Goal: Task Accomplishment & Management: Manage account settings

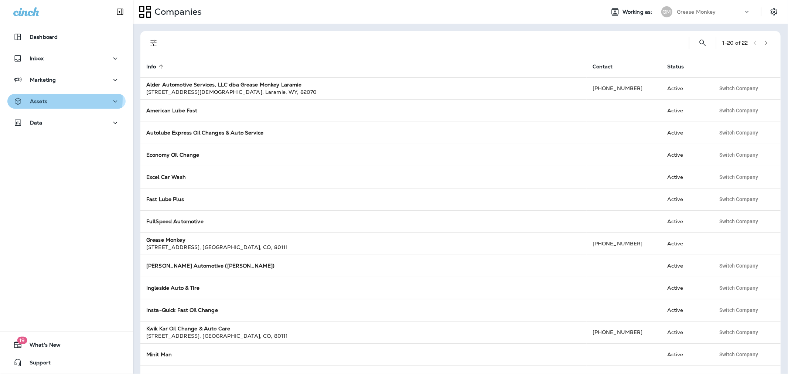
click at [58, 99] on div "Assets" at bounding box center [66, 101] width 106 height 9
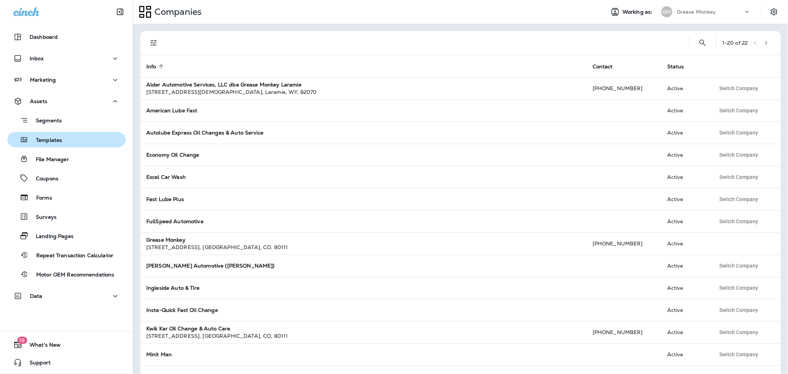
click at [47, 133] on button "Templates" at bounding box center [66, 140] width 118 height 16
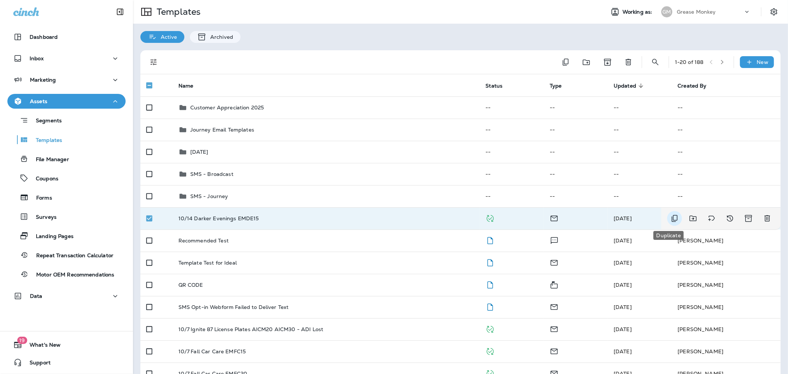
click at [670, 219] on icon "Duplicate" at bounding box center [674, 218] width 9 height 9
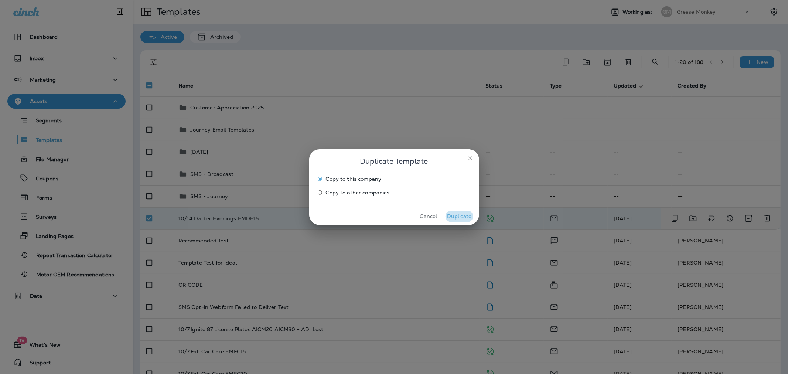
click at [462, 219] on button "Duplicate" at bounding box center [459, 215] width 28 height 11
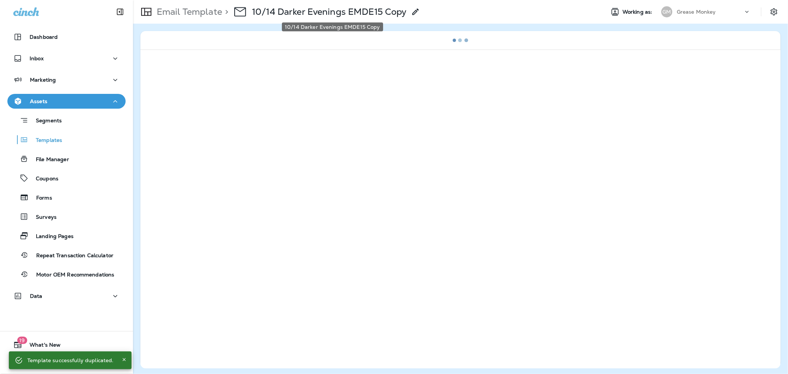
click at [354, 12] on p "10/14 Darker Evenings EMDE15 Copy" at bounding box center [329, 11] width 155 height 11
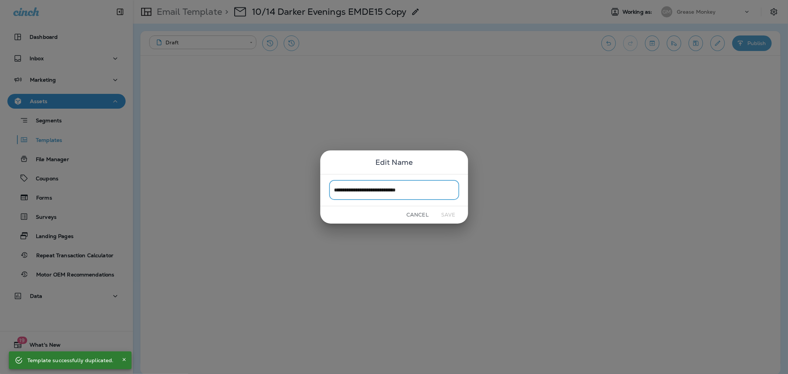
drag, startPoint x: 427, startPoint y: 188, endPoint x: 431, endPoint y: 190, distance: 5.0
click at [427, 188] on input "**********" at bounding box center [394, 190] width 130 height 20
click at [436, 190] on input "**********" at bounding box center [394, 190] width 130 height 20
drag, startPoint x: 435, startPoint y: 190, endPoint x: 391, endPoint y: 191, distance: 43.2
click at [391, 191] on input "**********" at bounding box center [394, 190] width 130 height 20
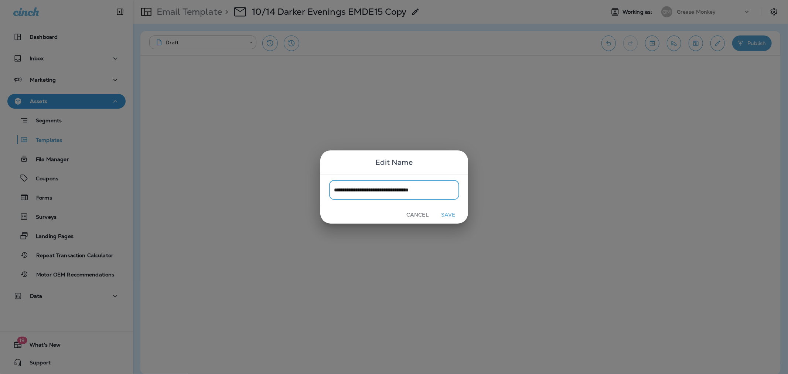
type input "**********"
click at [442, 212] on button "Save" at bounding box center [448, 214] width 28 height 11
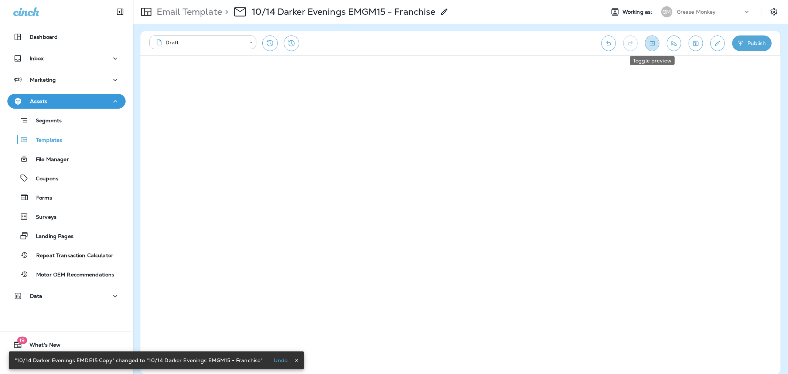
click at [651, 44] on icon "Toggle preview" at bounding box center [652, 43] width 5 height 5
click at [609, 43] on icon "Undo" at bounding box center [608, 43] width 8 height 7
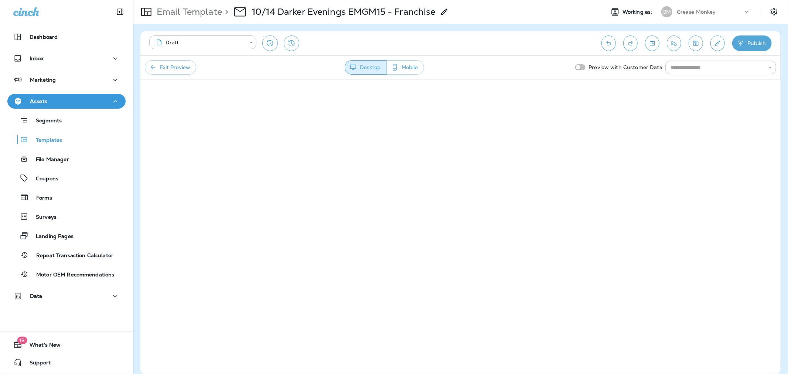
click at [172, 68] on button "Exit Preview" at bounding box center [170, 67] width 51 height 14
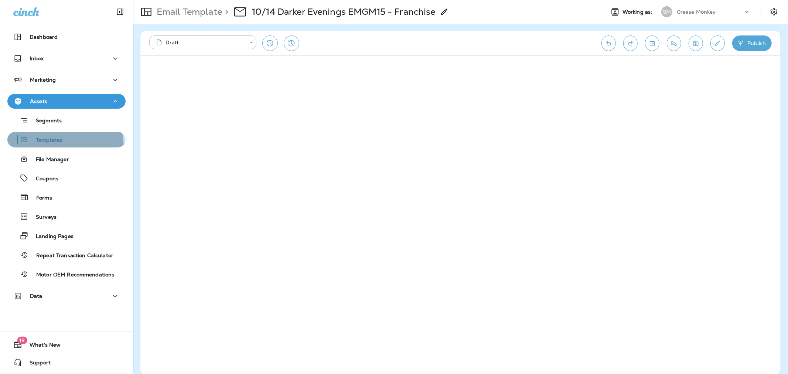
click at [63, 147] on button "Templates" at bounding box center [66, 140] width 118 height 16
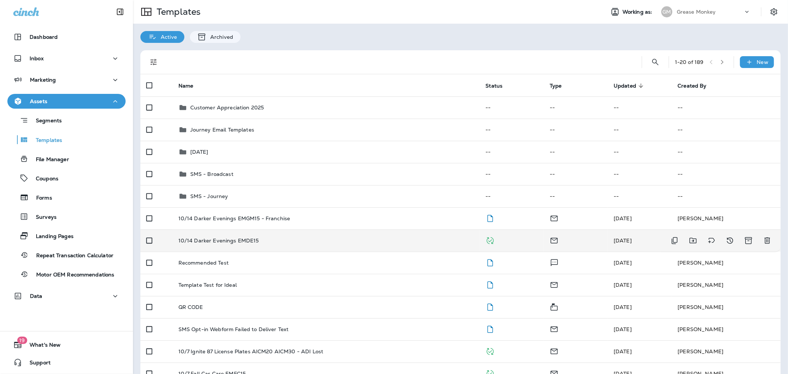
click at [219, 240] on p "10/14 Darker Evenings EMDE15" at bounding box center [218, 240] width 80 height 6
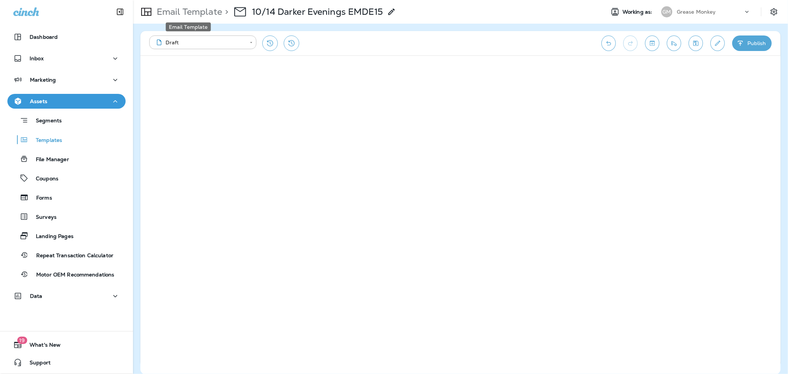
click at [186, 13] on p "Email Template" at bounding box center [188, 11] width 68 height 11
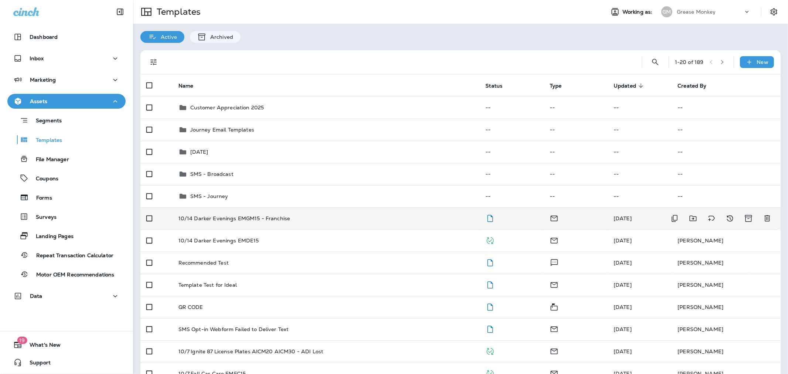
click at [243, 218] on p "10/14 Darker Evenings EMGM15 - Franchise" at bounding box center [234, 218] width 112 height 6
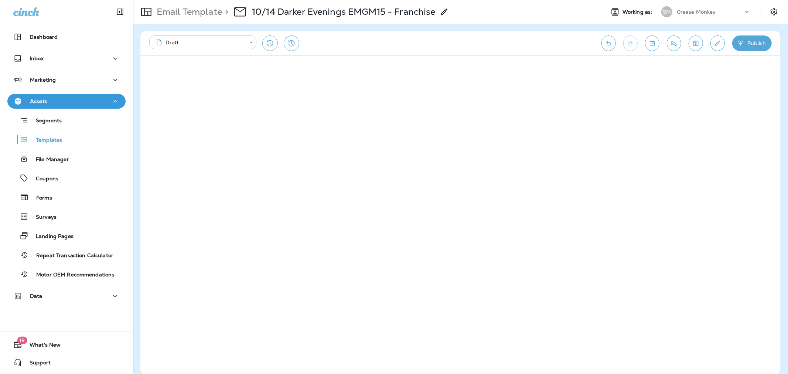
click at [224, 0] on body "**********" at bounding box center [394, 0] width 788 height 0
click at [224, 41] on div at bounding box center [394, 187] width 788 height 374
click at [69, 80] on div "Marketing" at bounding box center [66, 79] width 106 height 9
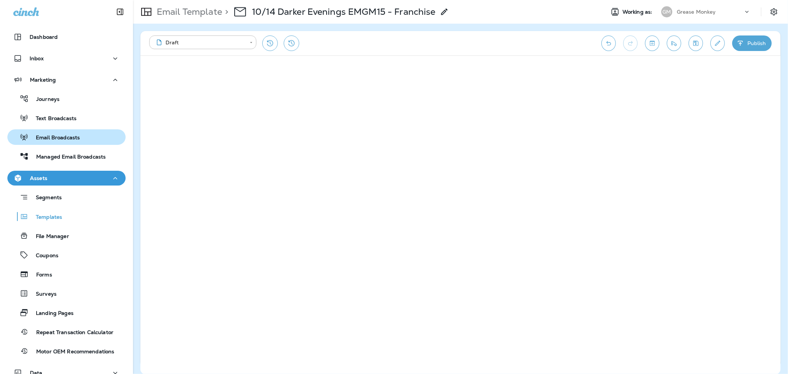
click at [64, 131] on button "Email Broadcasts" at bounding box center [66, 137] width 118 height 16
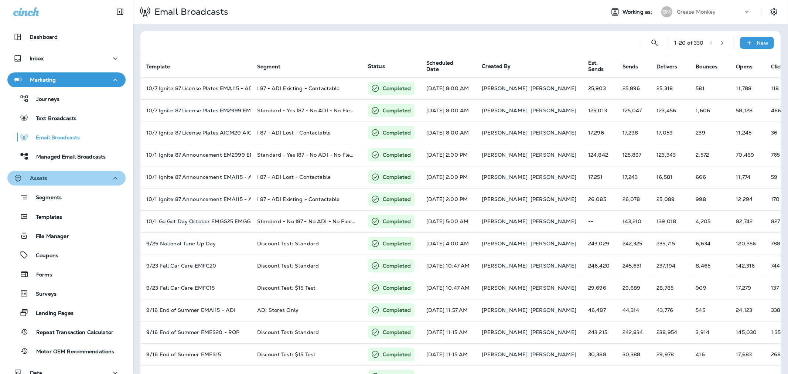
click at [69, 175] on div "Assets" at bounding box center [66, 178] width 106 height 9
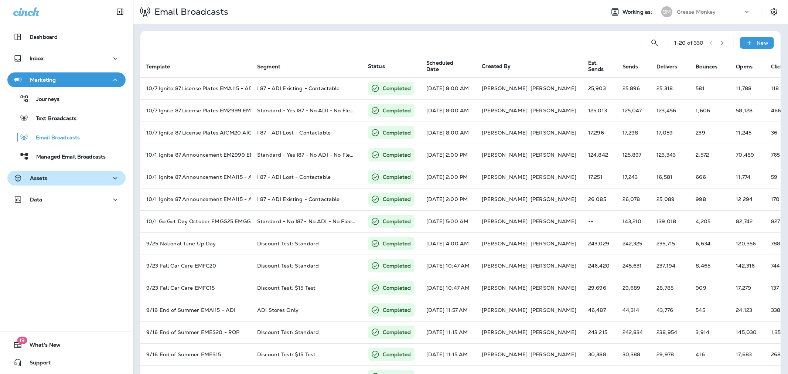
click at [69, 171] on button "Assets" at bounding box center [66, 178] width 118 height 15
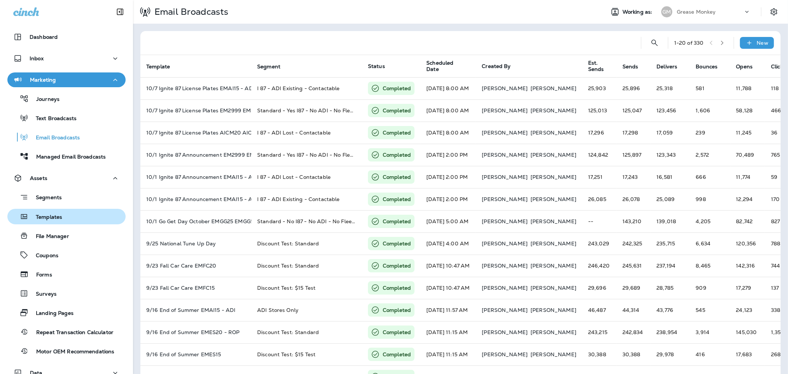
click at [57, 213] on div "Templates" at bounding box center [36, 216] width 52 height 11
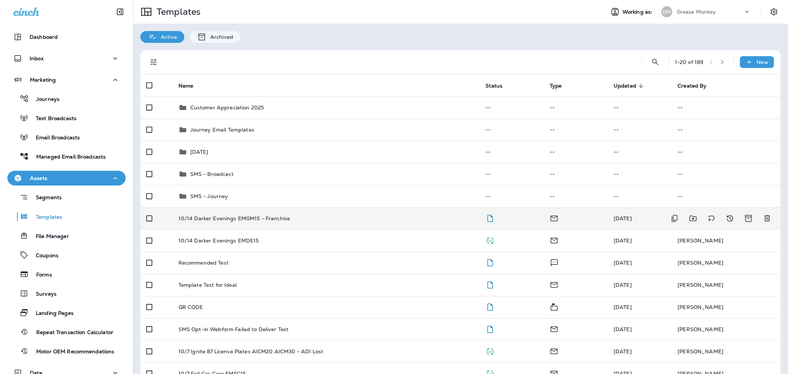
click at [241, 215] on p "10/14 Darker Evenings EMGM15 - Franchise" at bounding box center [234, 218] width 112 height 6
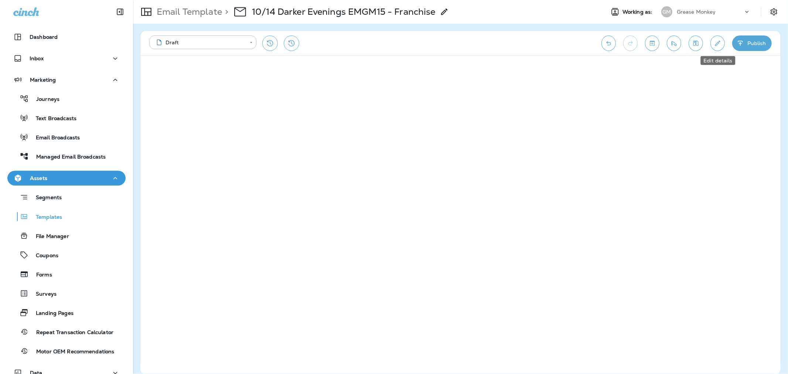
click at [716, 40] on icon "Edit details" at bounding box center [717, 43] width 8 height 7
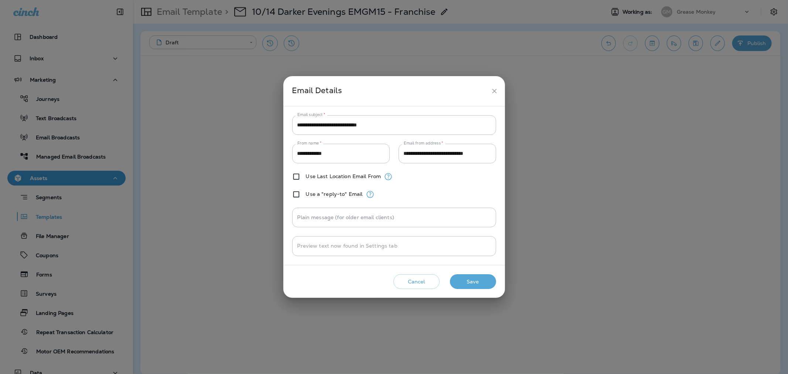
click at [495, 90] on icon "close" at bounding box center [494, 91] width 4 height 4
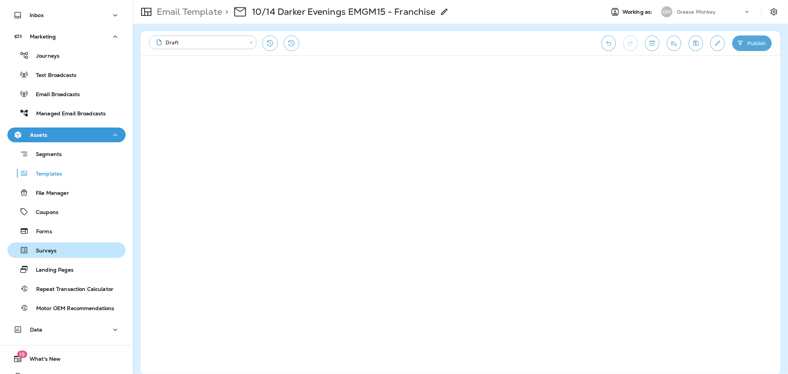
scroll to position [57, 0]
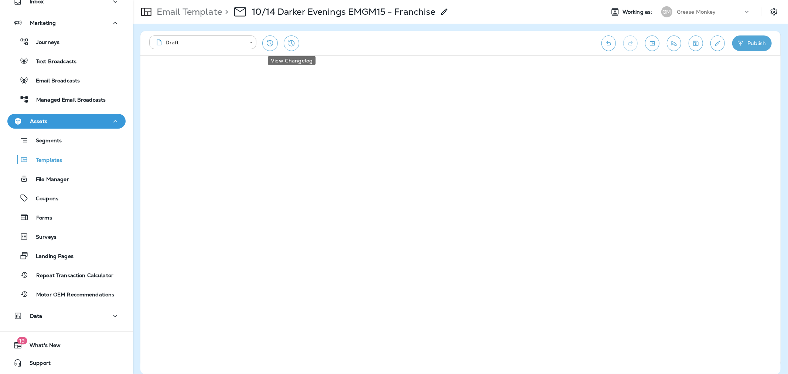
click at [292, 42] on icon "View Changelog" at bounding box center [291, 43] width 6 height 6
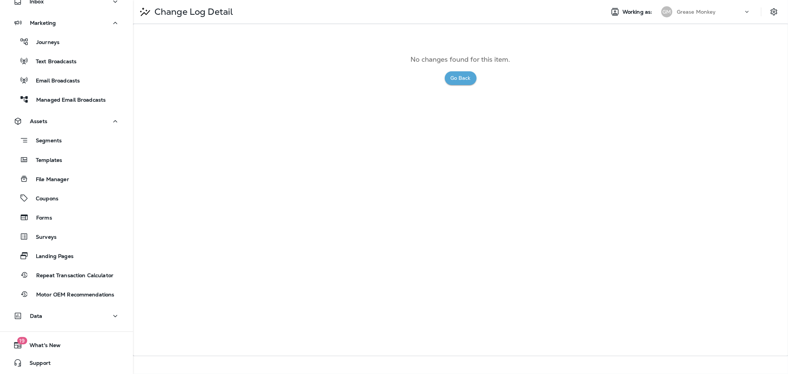
click at [469, 80] on button "Go Back" at bounding box center [461, 78] width 32 height 14
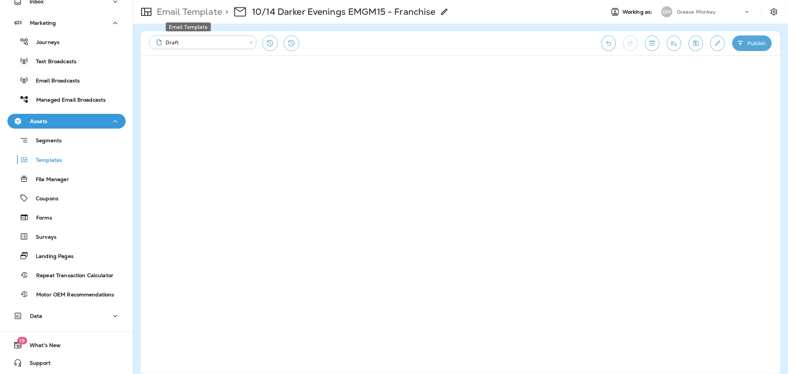
click at [196, 9] on p "Email Template" at bounding box center [188, 11] width 68 height 11
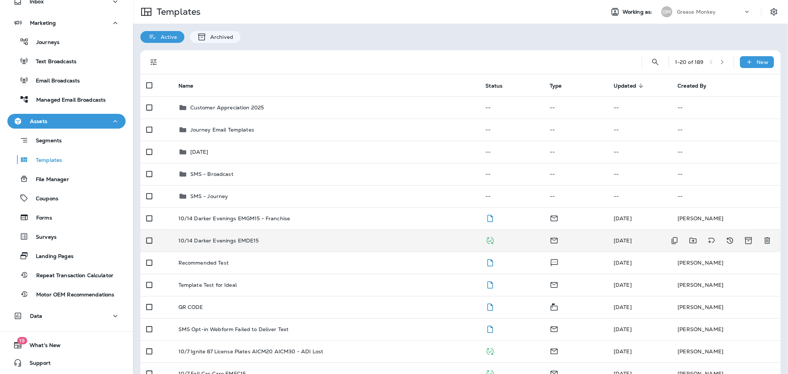
click at [233, 239] on p "10/14 Darker Evenings EMDE15" at bounding box center [218, 240] width 80 height 6
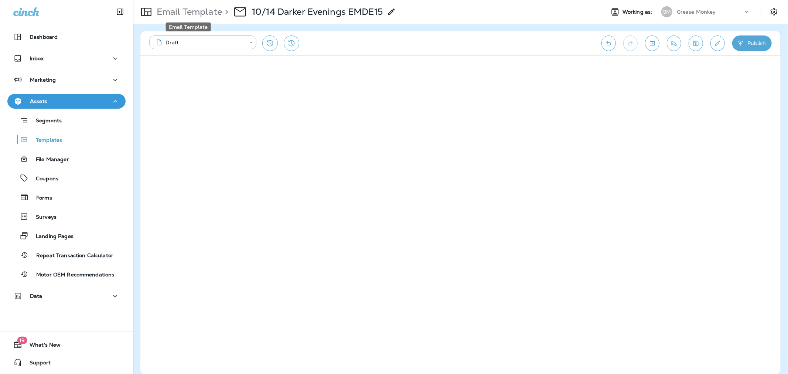
click at [173, 14] on p "Email Template" at bounding box center [188, 11] width 68 height 11
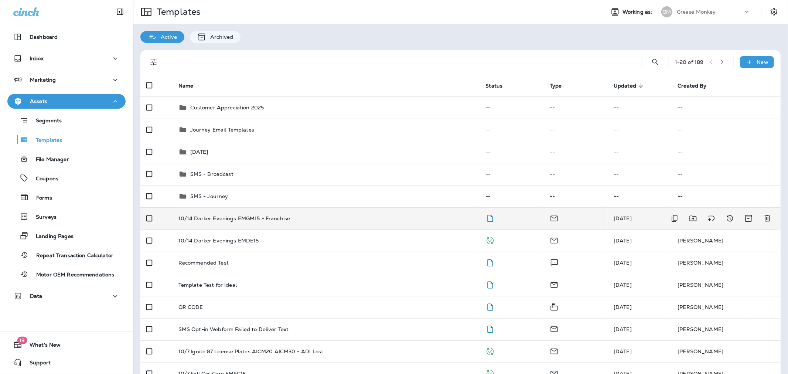
click at [238, 220] on p "10/14 Darker Evenings EMGM15 - Franchise" at bounding box center [234, 218] width 112 height 6
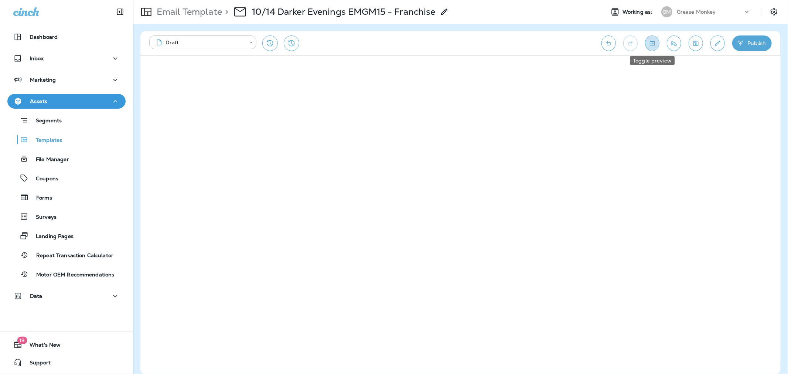
click at [655, 42] on icon "Toggle preview" at bounding box center [652, 43] width 8 height 7
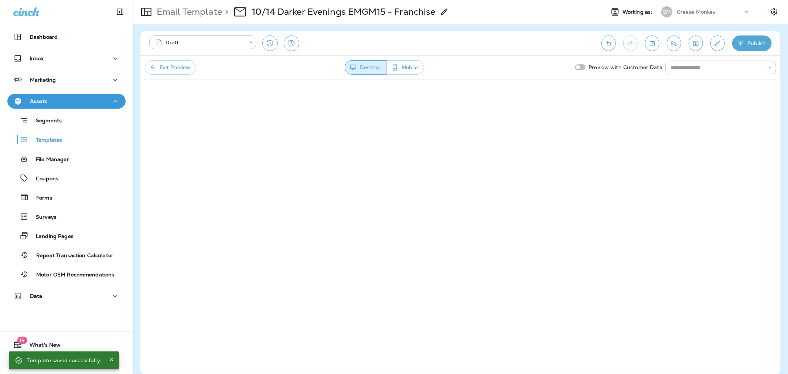
click at [172, 72] on button "Exit Preview" at bounding box center [170, 67] width 51 height 14
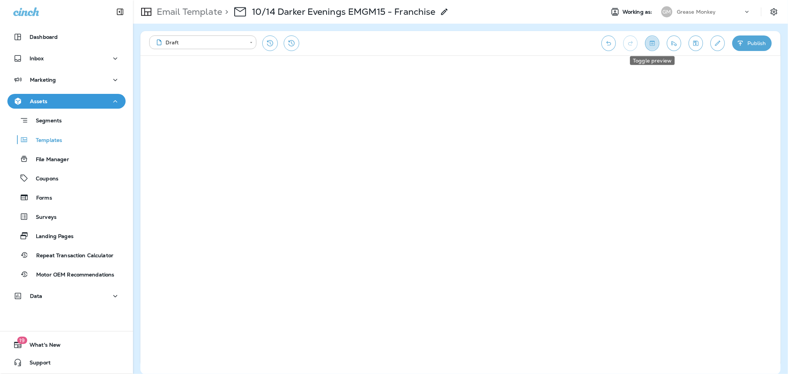
click at [653, 41] on icon "Toggle preview" at bounding box center [652, 43] width 5 height 5
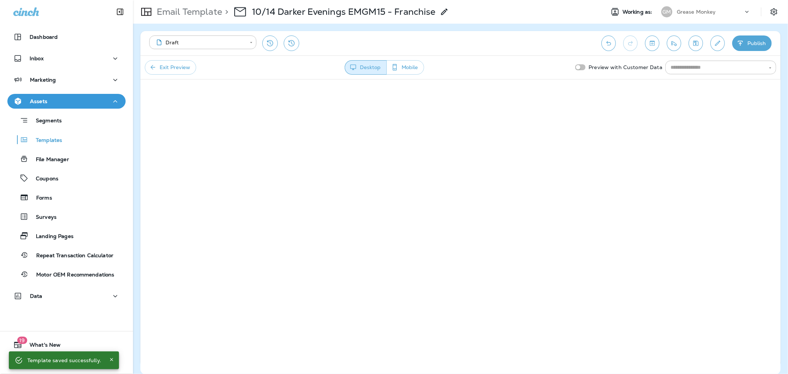
click at [161, 70] on button "Exit Preview" at bounding box center [170, 67] width 51 height 14
click at [651, 40] on icon "Toggle preview" at bounding box center [652, 43] width 8 height 7
click at [169, 65] on button "Exit Preview" at bounding box center [170, 67] width 51 height 14
click at [651, 43] on icon "Toggle preview" at bounding box center [652, 43] width 8 height 7
click at [700, 45] on button "Save" at bounding box center [695, 43] width 14 height 16
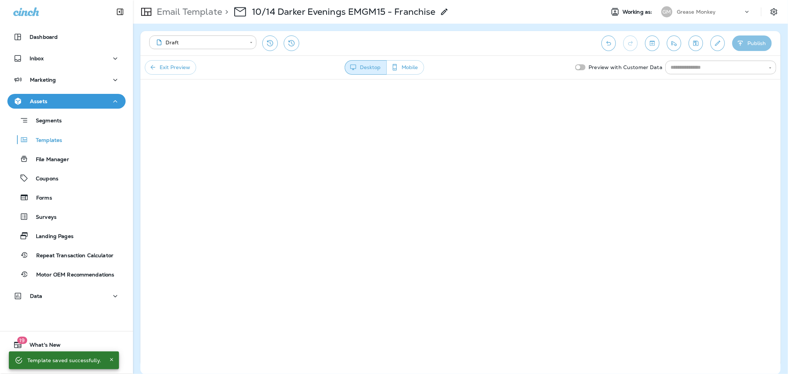
click at [760, 39] on button "Publish" at bounding box center [752, 43] width 40 height 16
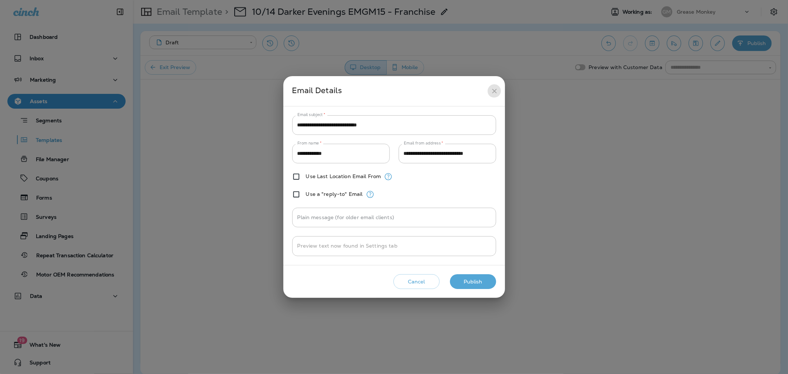
click at [493, 91] on icon "close" at bounding box center [494, 91] width 8 height 8
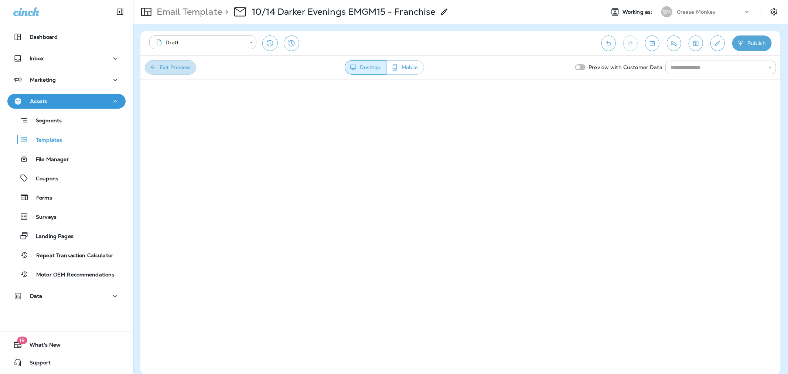
click at [181, 68] on button "Exit Preview" at bounding box center [170, 67] width 51 height 14
click at [751, 42] on button "Publish" at bounding box center [752, 43] width 40 height 16
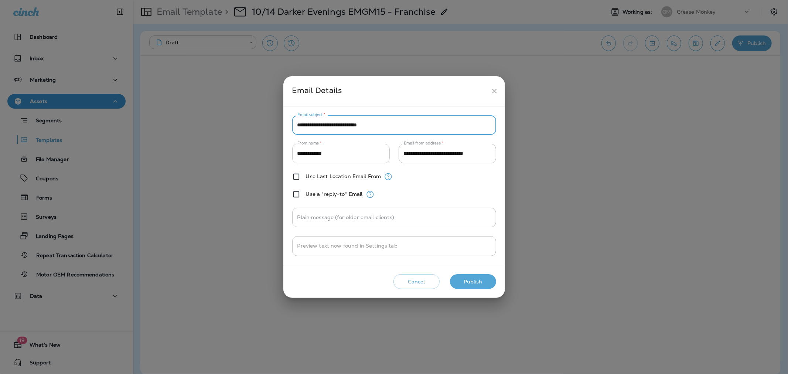
click at [385, 126] on input "**********" at bounding box center [394, 125] width 204 height 20
click at [470, 282] on button "Publish" at bounding box center [473, 281] width 46 height 15
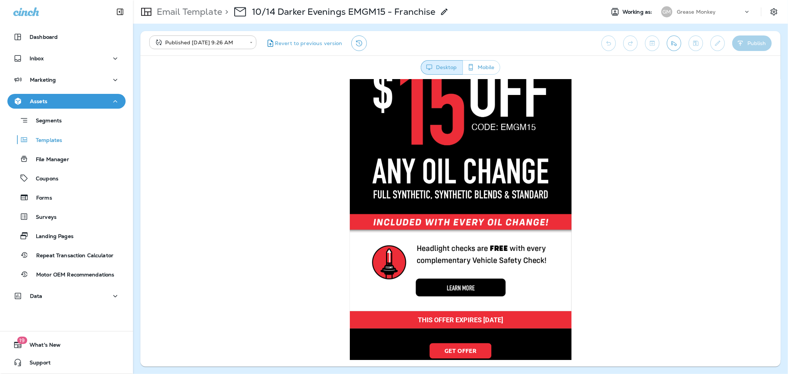
scroll to position [164, 0]
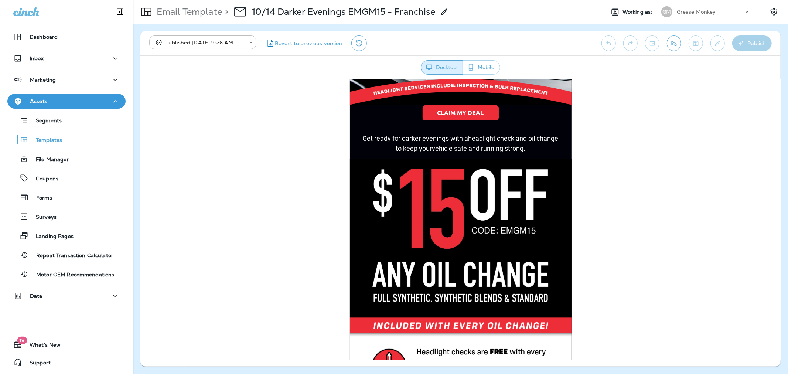
click at [445, 181] on img at bounding box center [460, 235] width 222 height 155
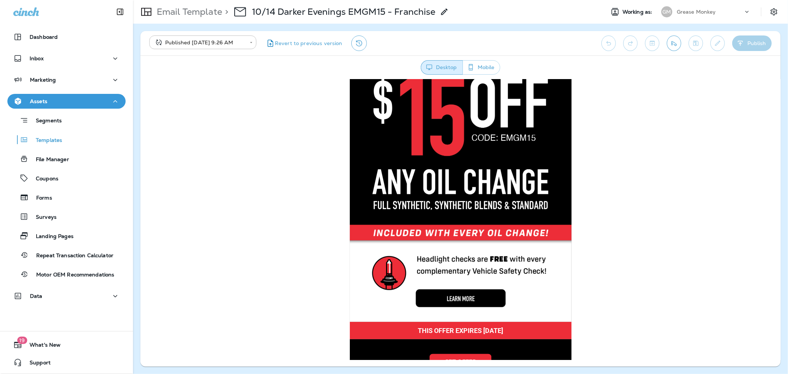
scroll to position [369, 0]
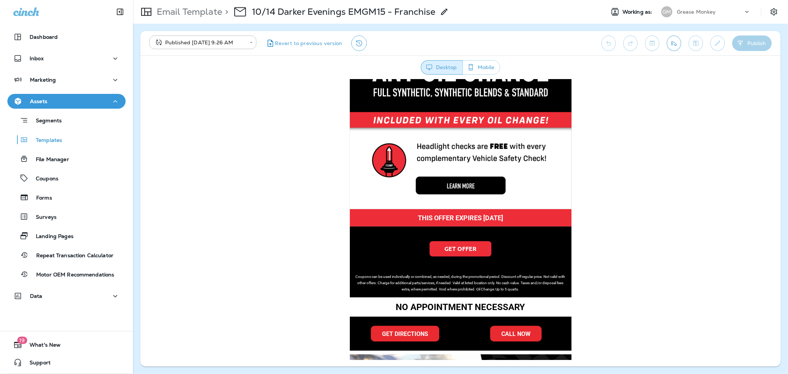
click at [448, 180] on img at bounding box center [460, 158] width 222 height 100
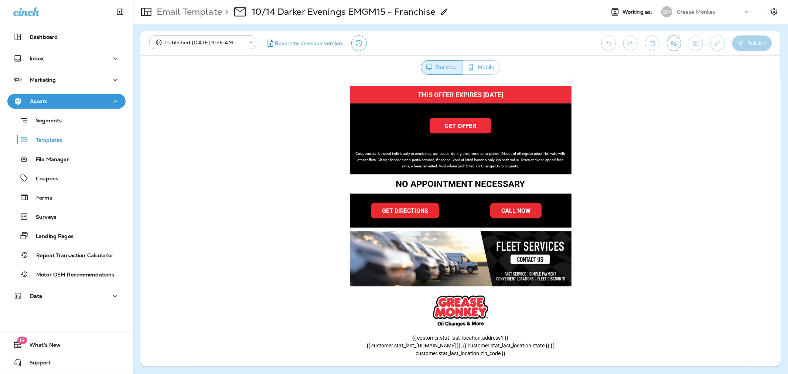
scroll to position [410, 0]
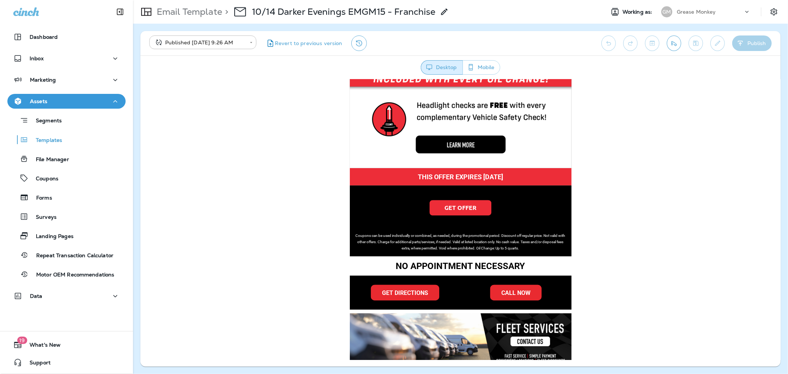
click at [449, 204] on span "GET OFFER" at bounding box center [460, 207] width 32 height 8
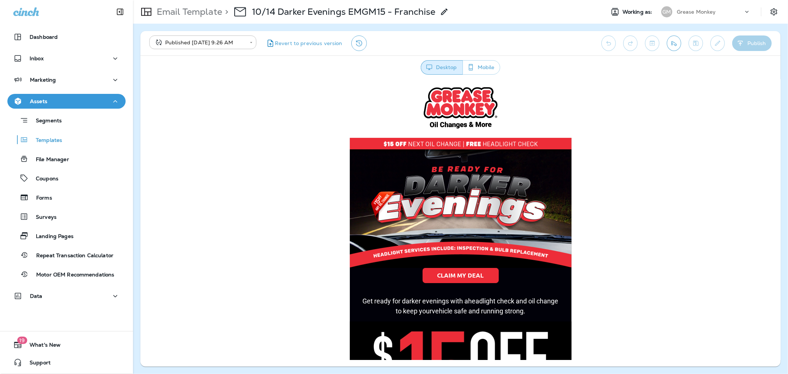
scroll to position [0, 0]
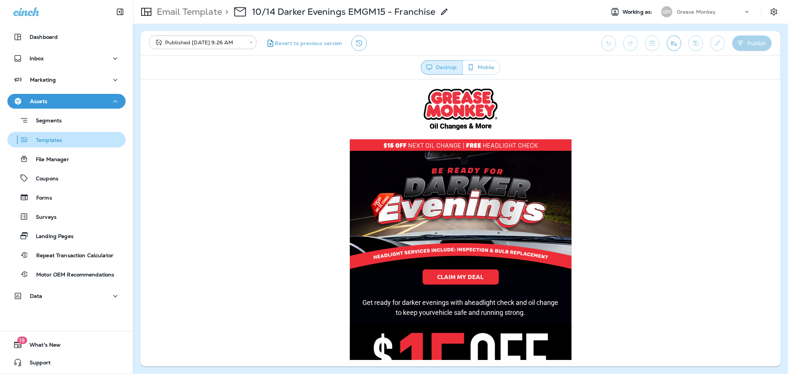
click at [51, 141] on p "Templates" at bounding box center [45, 140] width 34 height 7
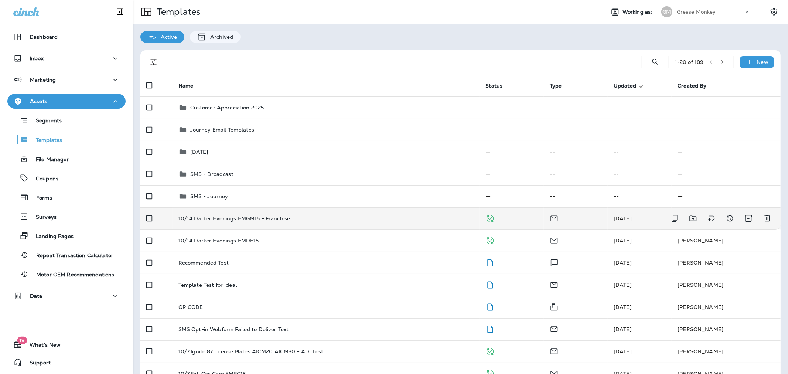
click at [228, 215] on p "10/14 Darker Evenings EMGM15 - Franchise" at bounding box center [234, 218] width 112 height 6
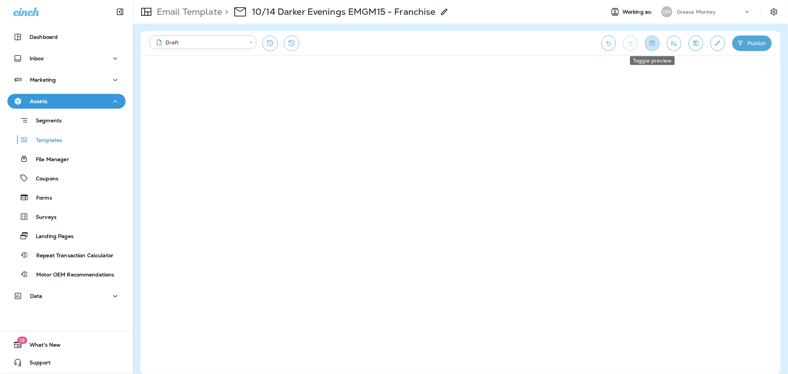
click at [650, 43] on icon "Toggle preview" at bounding box center [652, 43] width 8 height 7
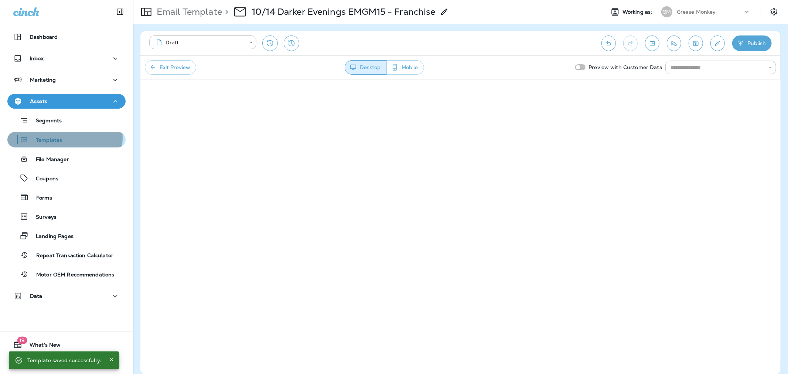
click at [60, 138] on p "Templates" at bounding box center [45, 140] width 34 height 7
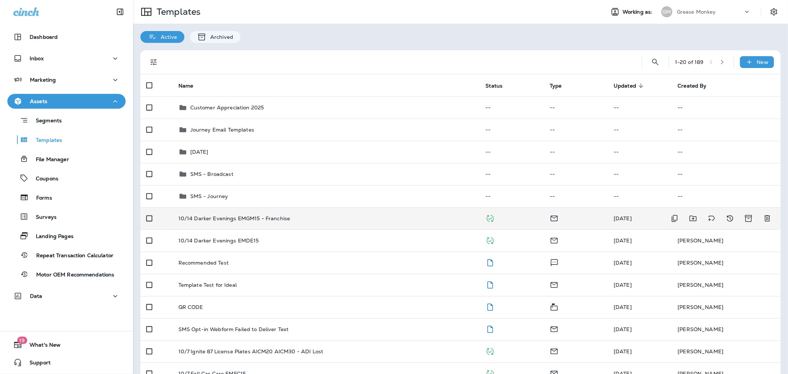
click at [226, 214] on td "10/14 Darker Evenings EMGM15 - Franchise" at bounding box center [325, 218] width 307 height 22
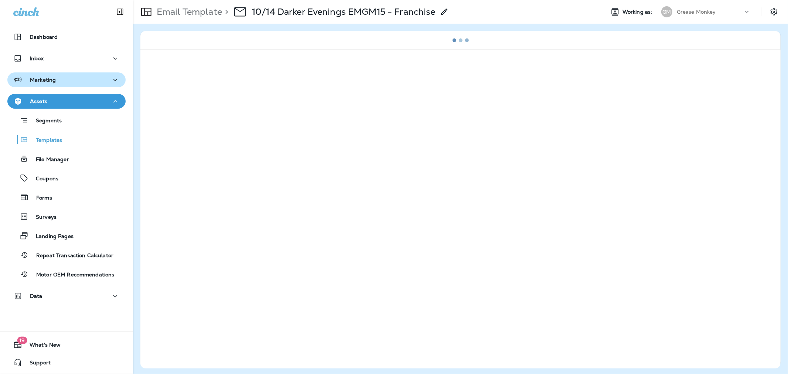
click at [68, 76] on div "Marketing" at bounding box center [66, 79] width 106 height 9
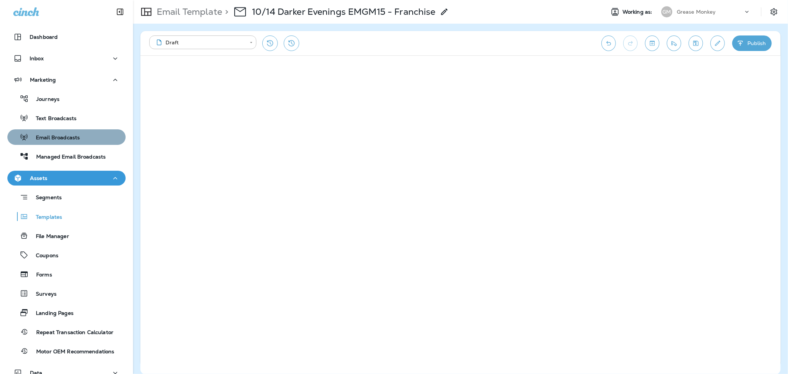
click at [68, 141] on p "Email Broadcasts" at bounding box center [53, 137] width 51 height 7
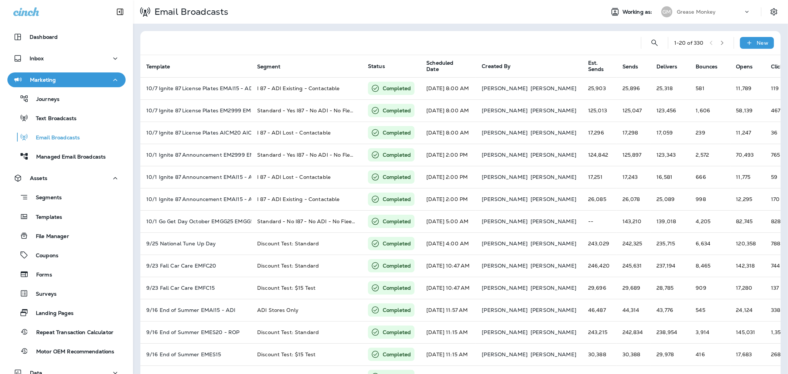
click at [663, 12] on div "GM" at bounding box center [666, 11] width 11 height 11
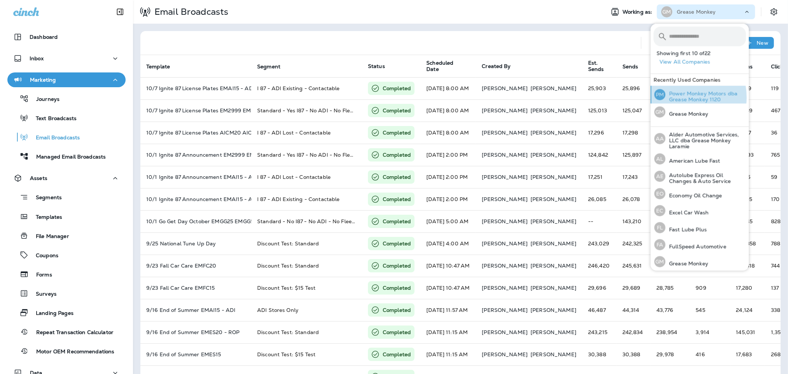
click at [681, 97] on p "Power Monkey Motors dba Grease Monkey 1120" at bounding box center [705, 96] width 80 height 12
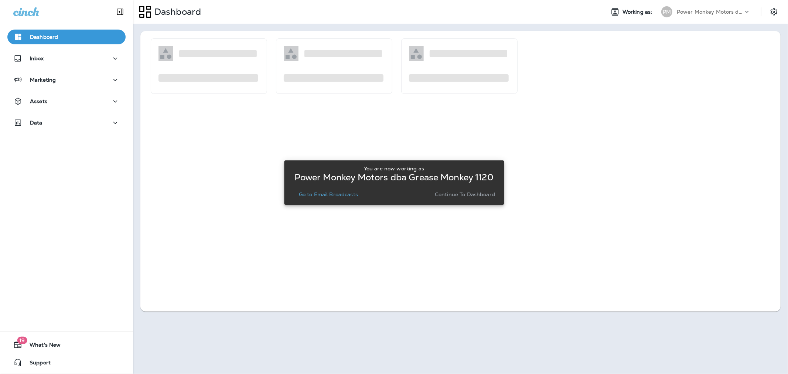
click at [470, 191] on p "Continue to Dashboard" at bounding box center [465, 194] width 60 height 6
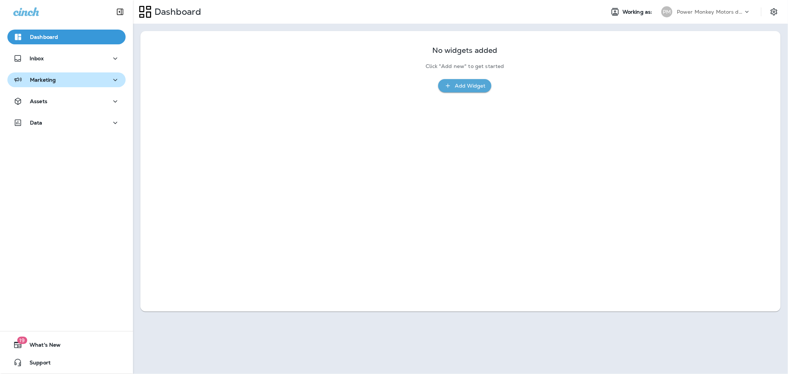
click at [56, 78] on div "Marketing" at bounding box center [66, 79] width 106 height 9
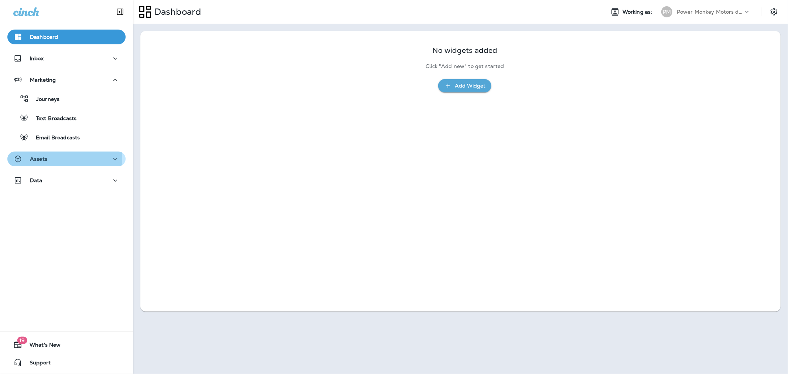
click at [36, 160] on p "Assets" at bounding box center [38, 159] width 17 height 6
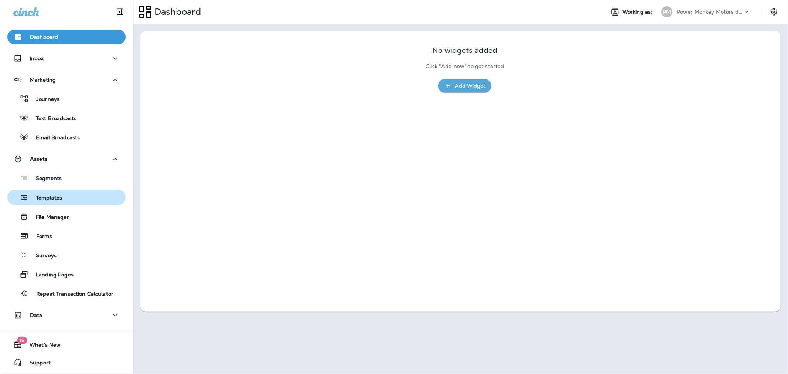
click at [42, 192] on div "Templates" at bounding box center [36, 197] width 52 height 11
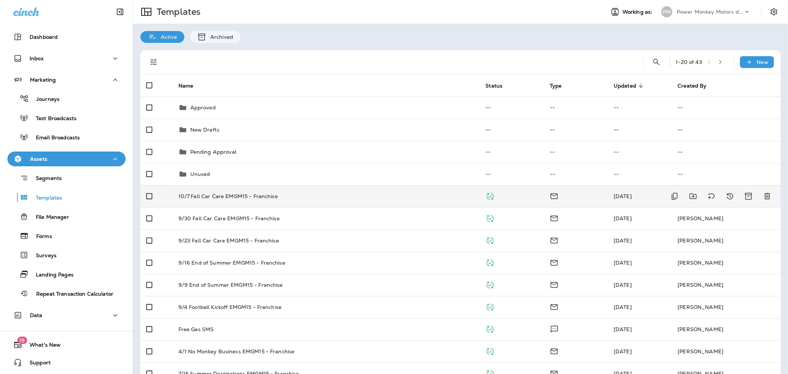
click at [211, 196] on p "10/7 Fall Car Care EMGM15 - Franchise" at bounding box center [227, 196] width 99 height 6
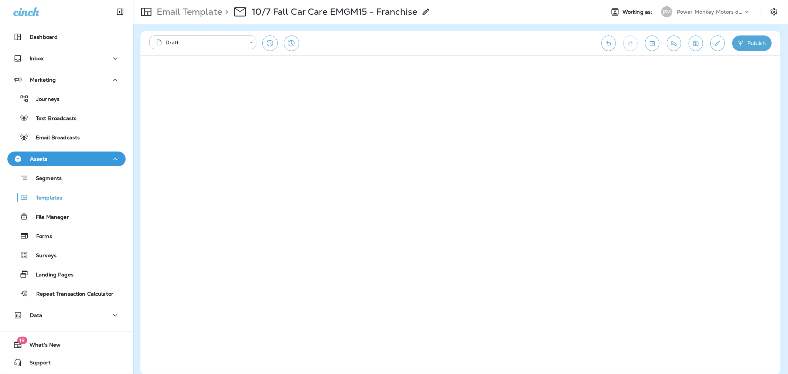
click at [702, 8] on div "Power Monkey Motors dba Grease Monkey 1120" at bounding box center [709, 11] width 66 height 11
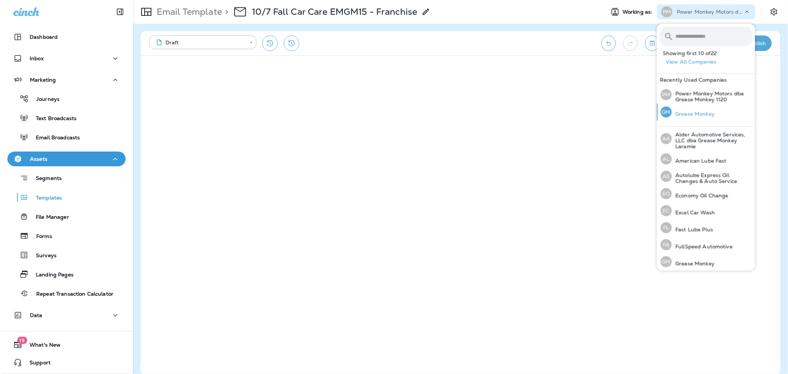
click at [688, 113] on p "Grease Monkey" at bounding box center [692, 114] width 43 height 6
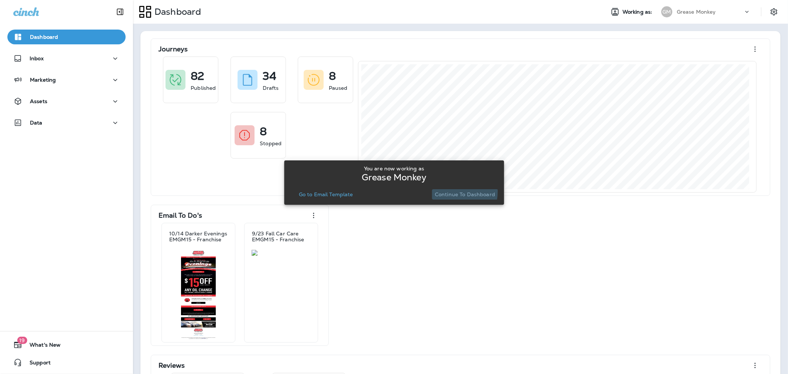
click at [448, 191] on p "Continue to Dashboard" at bounding box center [465, 194] width 60 height 6
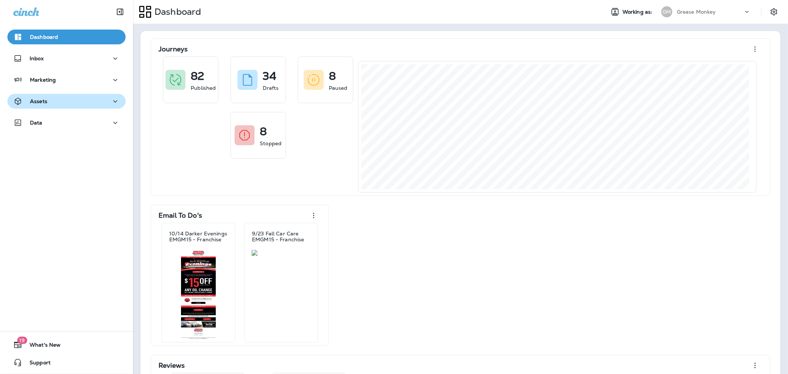
click at [45, 102] on p "Assets" at bounding box center [38, 101] width 17 height 6
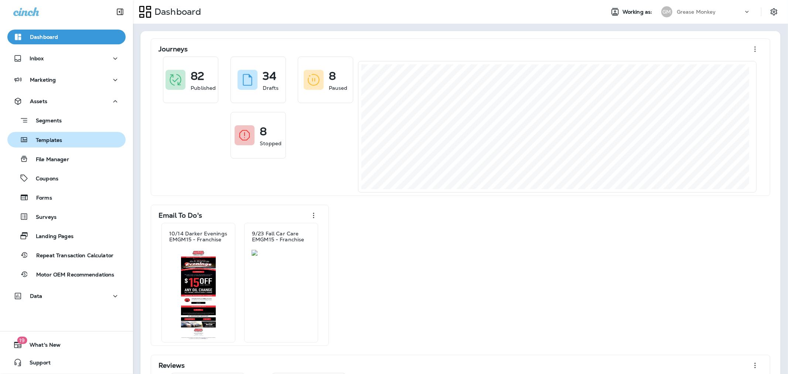
click at [58, 137] on p "Templates" at bounding box center [45, 140] width 34 height 7
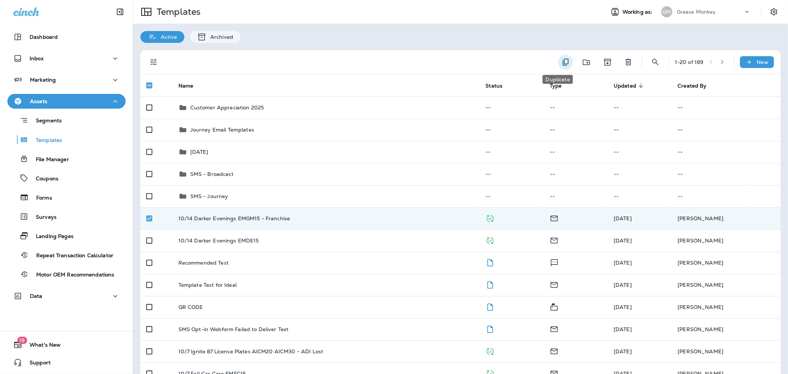
click at [561, 59] on icon "Duplicate" at bounding box center [565, 62] width 9 height 9
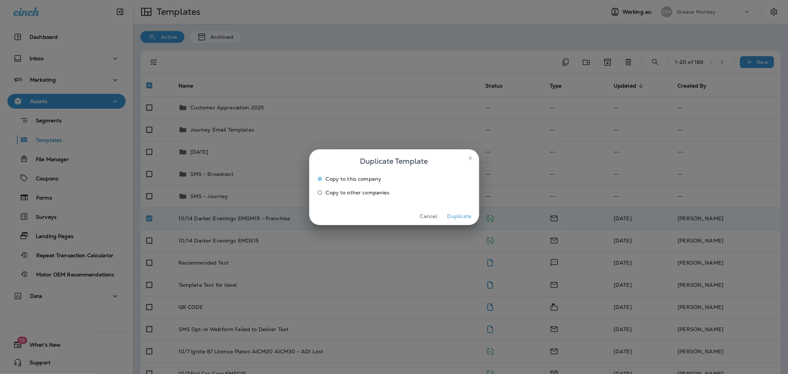
click at [357, 192] on span "Copy to other companies" at bounding box center [358, 192] width 64 height 6
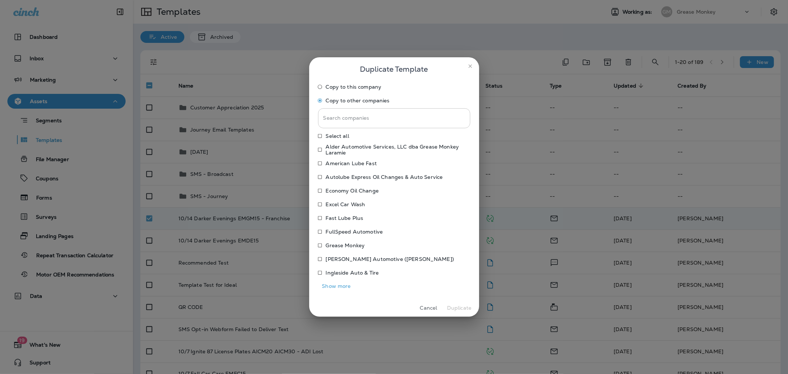
click at [363, 122] on input "Search companies" at bounding box center [394, 118] width 152 height 20
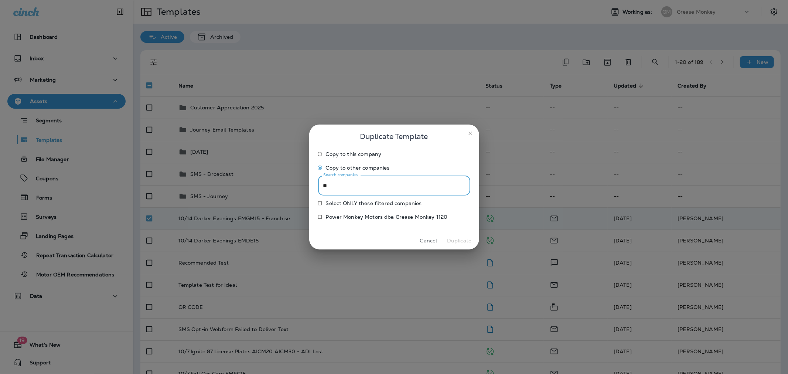
click at [353, 216] on p "Power Monkey Motors dba Grease Monkey 1120" at bounding box center [387, 217] width 122 height 6
click at [414, 192] on input "**" at bounding box center [394, 185] width 152 height 20
type input "*"
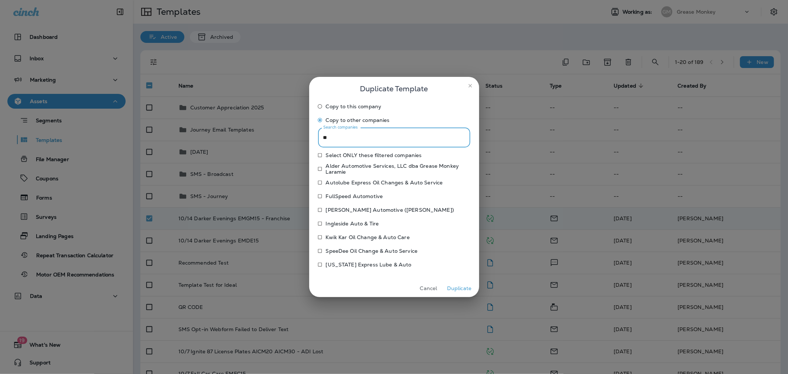
type input "*"
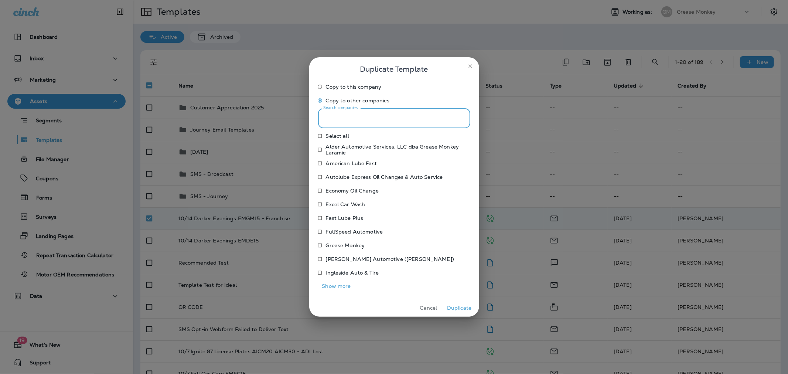
type input "*"
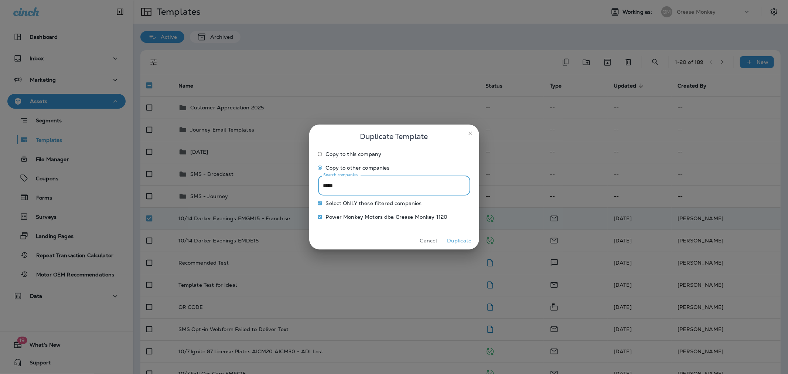
type input "*****"
click at [453, 239] on button "Duplicate" at bounding box center [459, 240] width 28 height 11
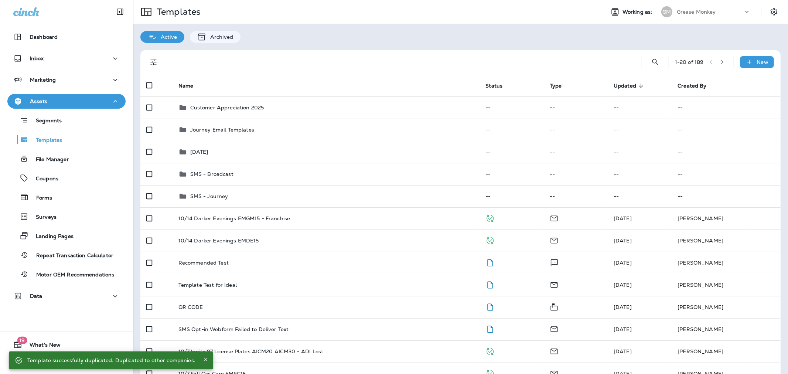
click at [680, 12] on p "Grease Monkey" at bounding box center [695, 12] width 39 height 6
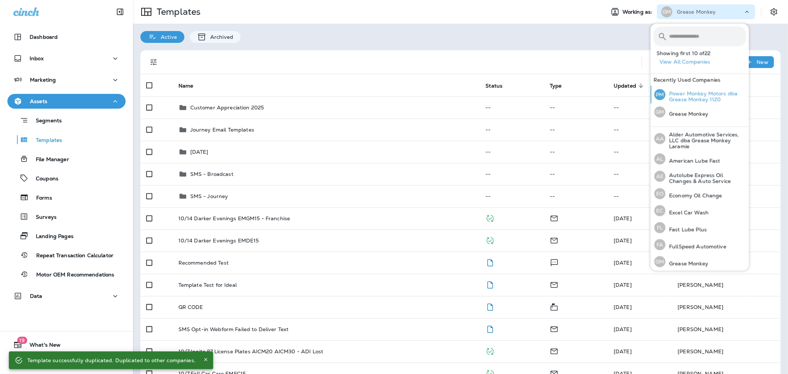
click at [676, 93] on p "Power Monkey Motors dba Grease Monkey 1120" at bounding box center [705, 96] width 80 height 12
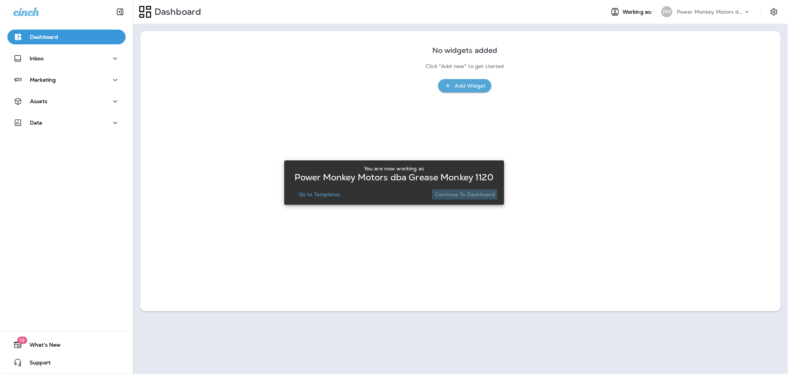
click at [459, 195] on p "Continue to Dashboard" at bounding box center [465, 194] width 60 height 6
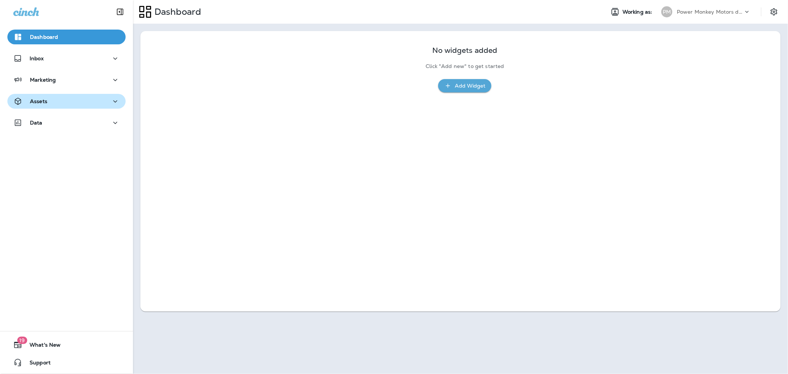
click at [30, 97] on div "Assets" at bounding box center [30, 101] width 34 height 9
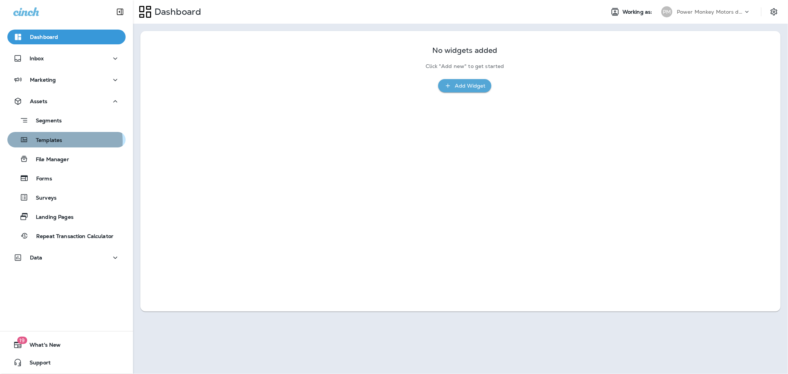
click at [52, 141] on p "Templates" at bounding box center [45, 140] width 34 height 7
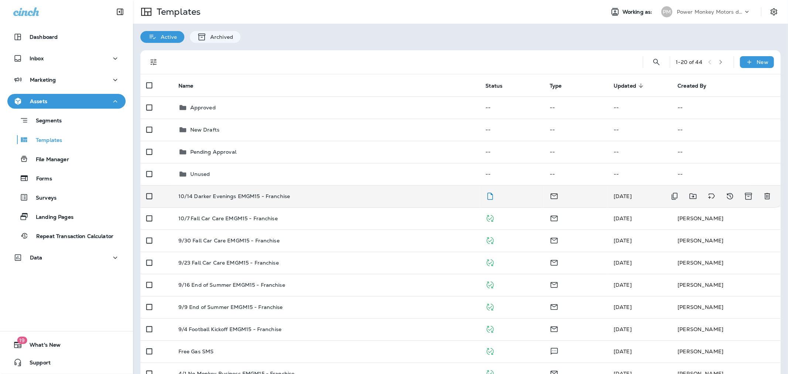
click at [207, 194] on p "10/14 Darker Evenings EMGM15 - Franchise" at bounding box center [234, 196] width 112 height 6
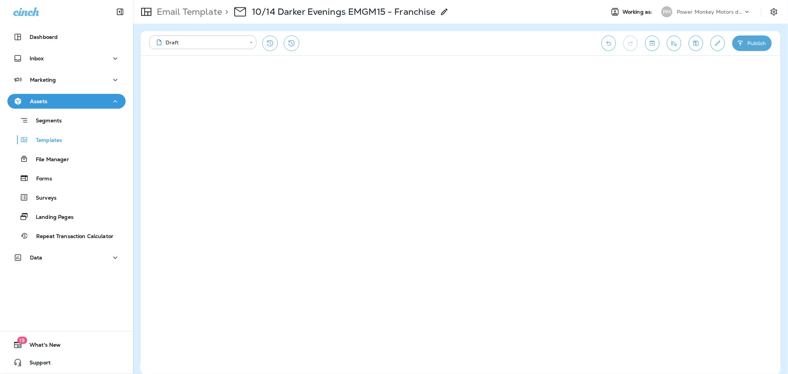
click at [690, 12] on p "Power Monkey Motors dba Grease Monkey 1120" at bounding box center [709, 12] width 66 height 6
